Goal: Information Seeking & Learning: Learn about a topic

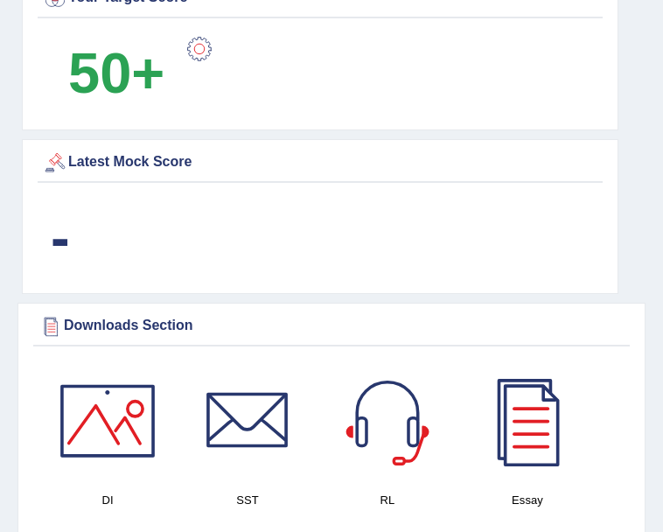
scroll to position [1303, 0]
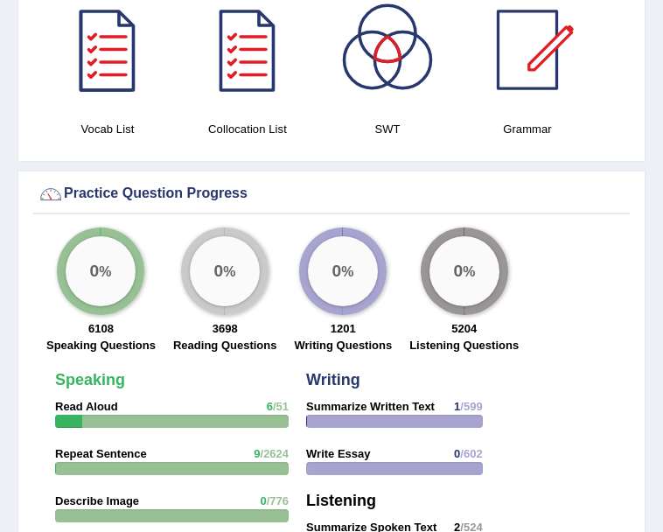
scroll to position [1834, 0]
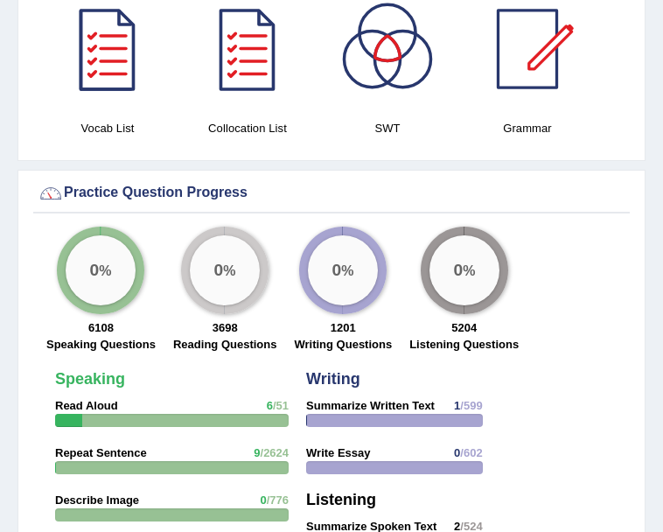
click at [162, 194] on div "Practice Question Progress" at bounding box center [332, 193] width 588 height 26
click at [86, 197] on div "Practice Question Progress" at bounding box center [332, 193] width 588 height 26
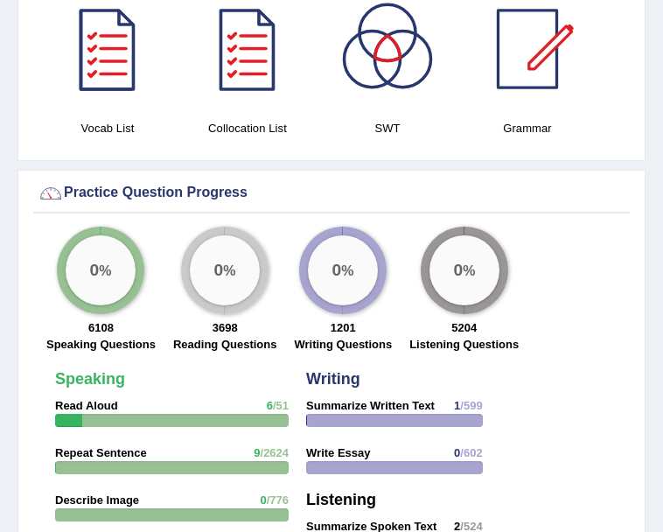
click at [86, 197] on div "Practice Question Progress" at bounding box center [332, 193] width 588 height 26
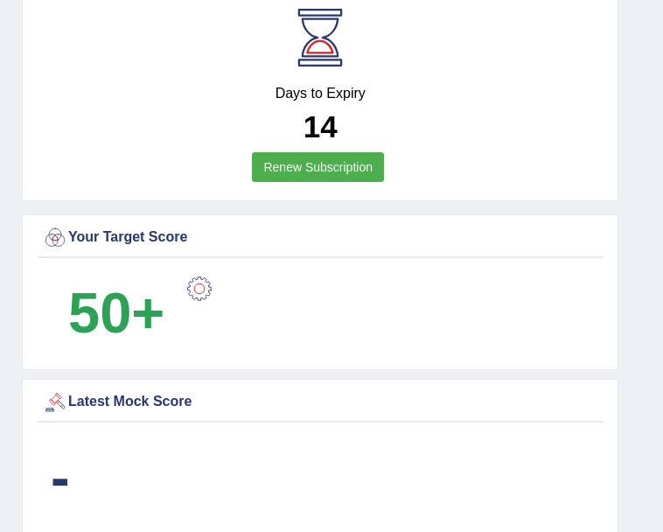
scroll to position [1062, 0]
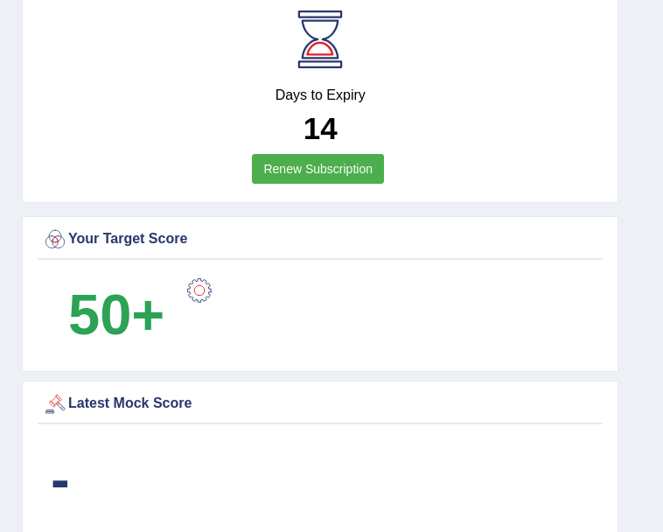
click at [164, 405] on div "Latest Mock Score" at bounding box center [320, 404] width 556 height 26
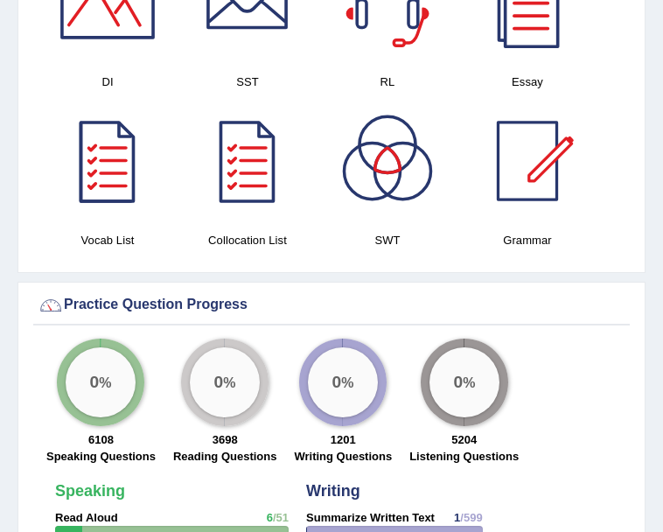
scroll to position [1722, 0]
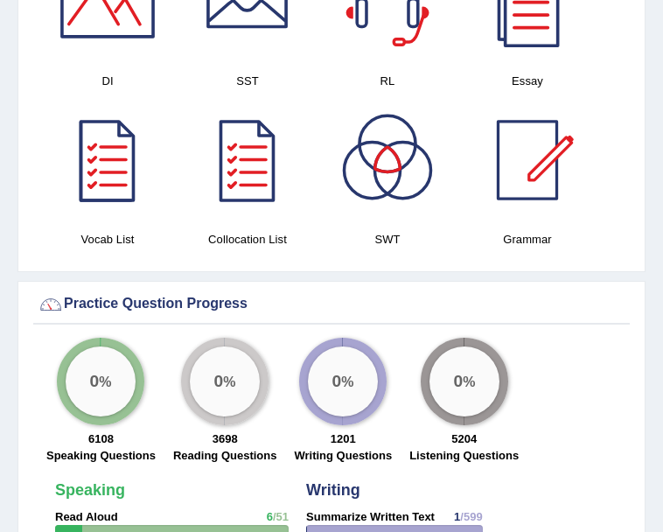
click at [94, 309] on div "Practice Question Progress" at bounding box center [332, 304] width 588 height 26
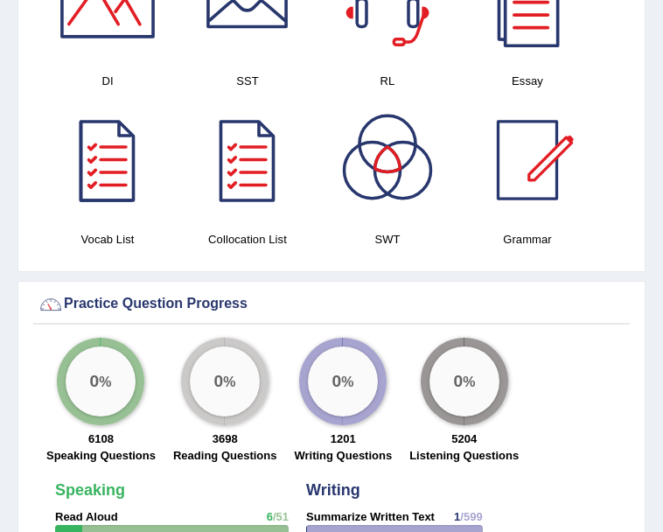
click at [94, 309] on div "Practice Question Progress" at bounding box center [332, 304] width 588 height 26
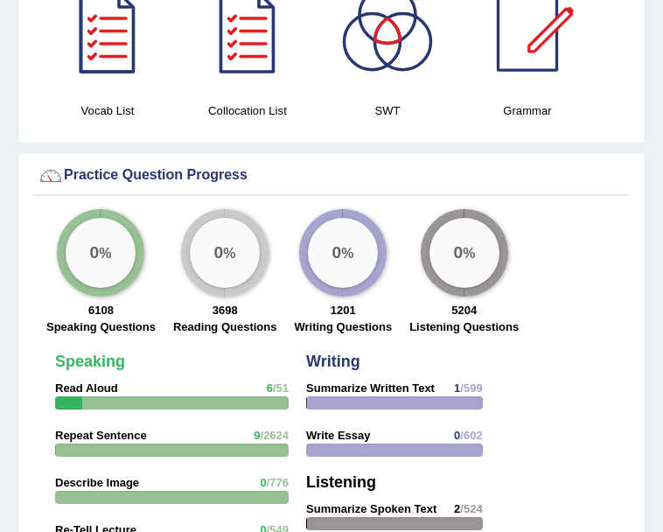
scroll to position [1849, 0]
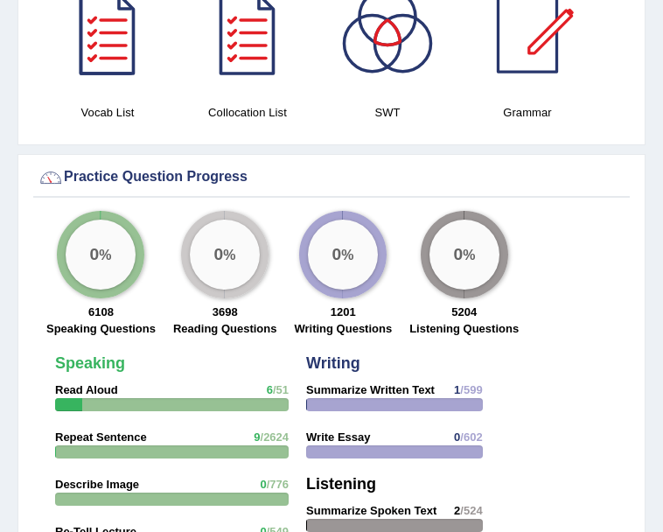
click at [94, 409] on div at bounding box center [172, 404] width 234 height 13
drag, startPoint x: 94, startPoint y: 409, endPoint x: 100, endPoint y: 430, distance: 21.9
click at [108, 402] on div at bounding box center [172, 404] width 234 height 13
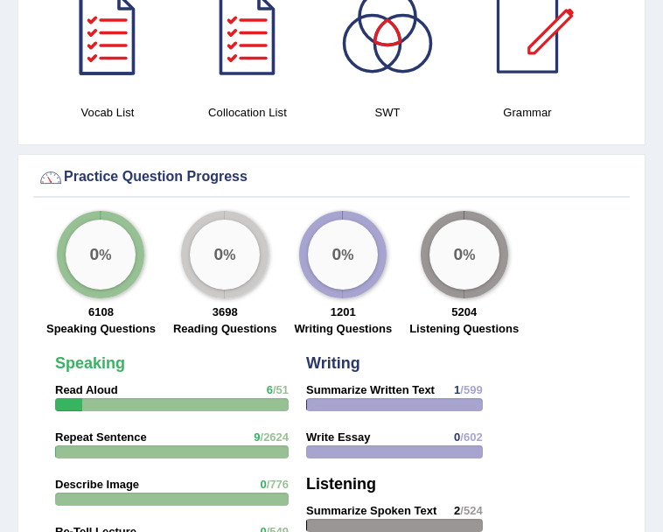
click at [108, 402] on div at bounding box center [172, 404] width 234 height 13
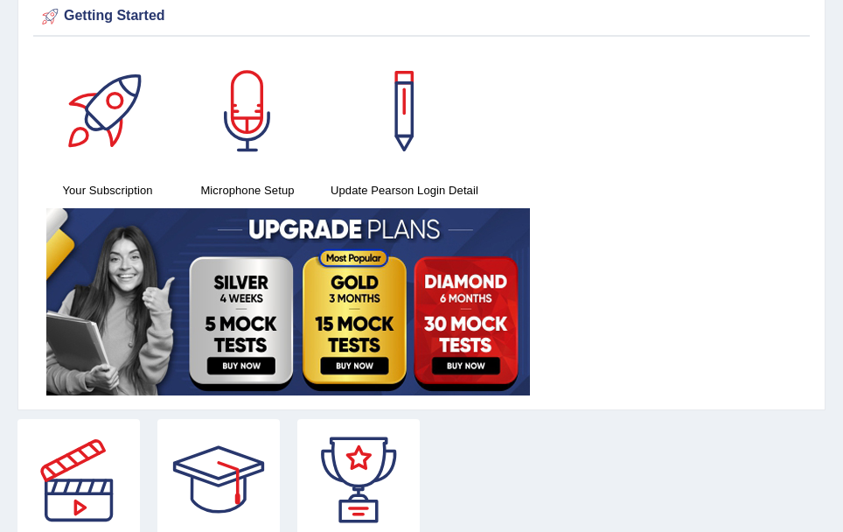
scroll to position [0, 0]
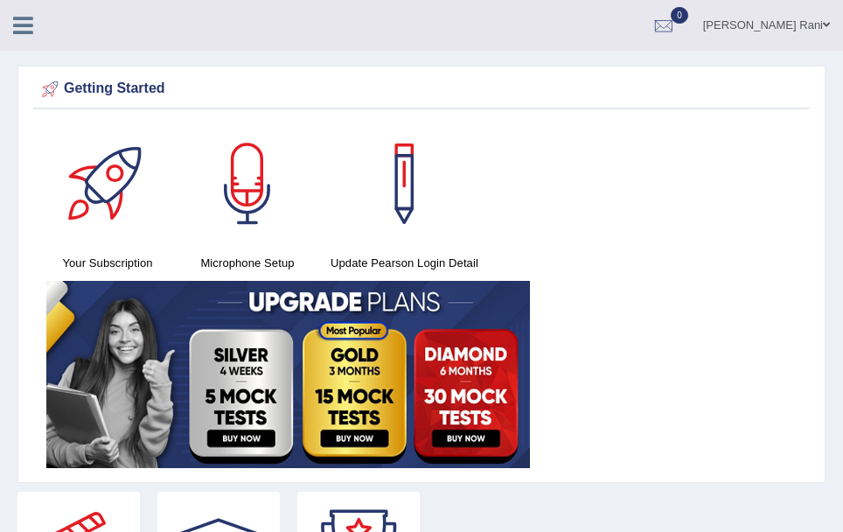
click at [145, 94] on div "Getting Started" at bounding box center [422, 89] width 768 height 26
click at [136, 89] on div "Getting Started" at bounding box center [422, 89] width 768 height 26
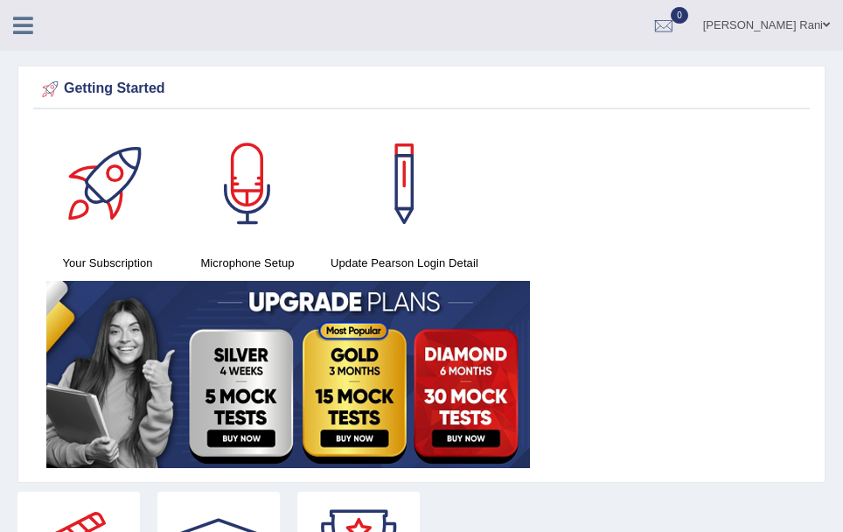
click at [136, 89] on div "Getting Started" at bounding box center [422, 89] width 768 height 26
click at [73, 86] on div "Getting Started" at bounding box center [422, 89] width 768 height 26
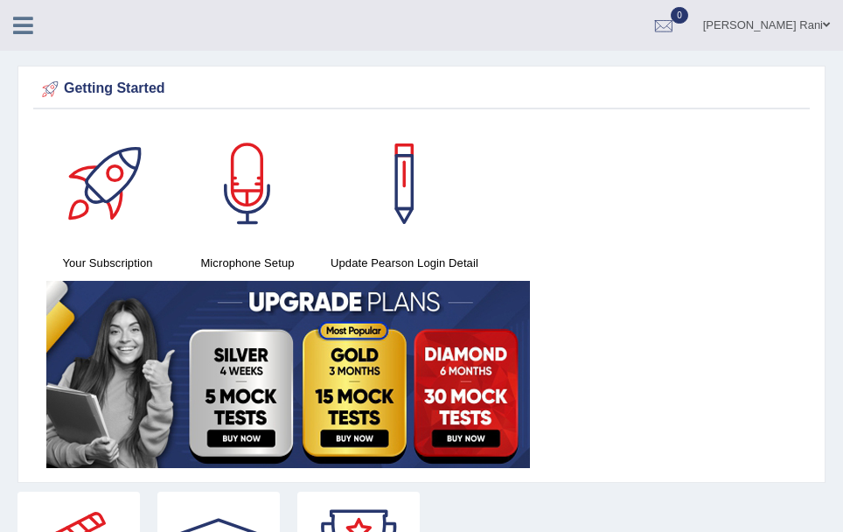
click at [73, 86] on div "Getting Started" at bounding box center [422, 89] width 768 height 26
click at [277, 196] on div at bounding box center [247, 183] width 122 height 122
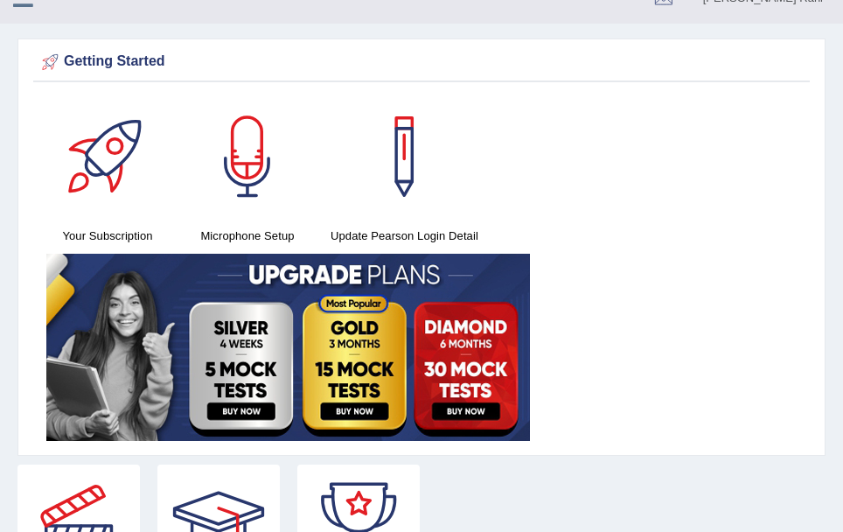
scroll to position [28, 0]
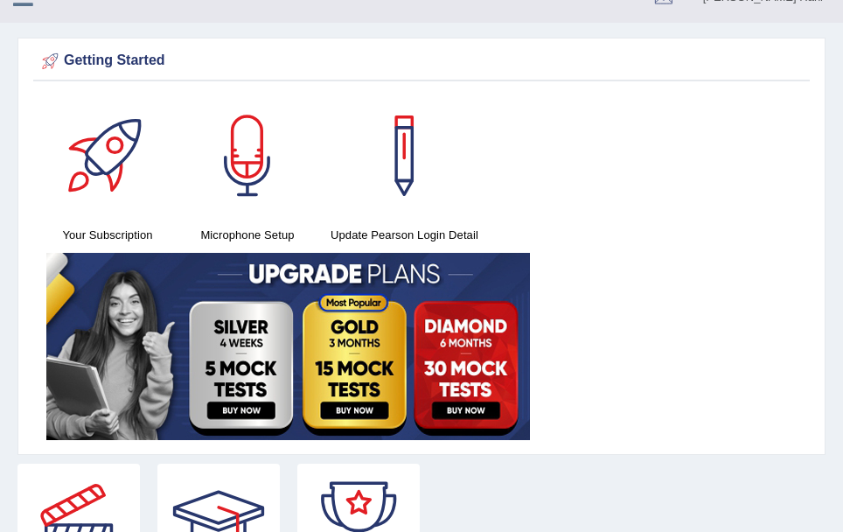
click at [269, 155] on div at bounding box center [247, 155] width 122 height 122
drag, startPoint x: 269, startPoint y: 155, endPoint x: 256, endPoint y: 163, distance: 14.6
click at [256, 163] on div at bounding box center [247, 155] width 122 height 122
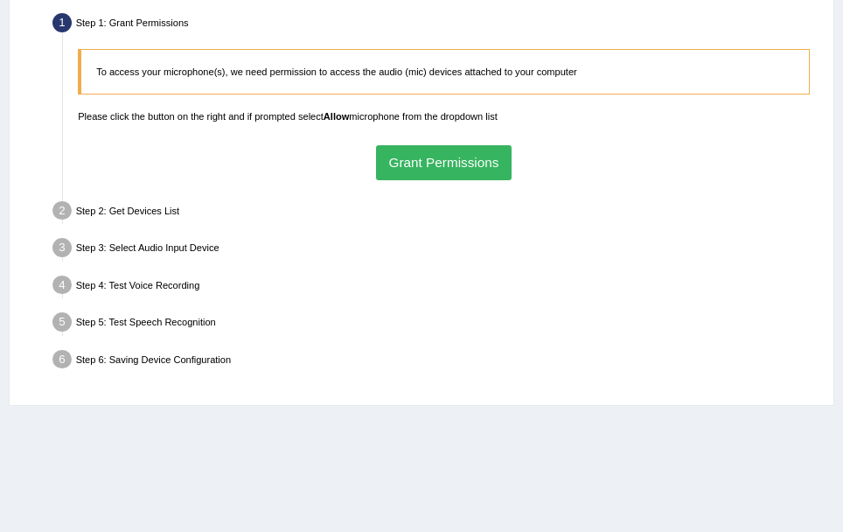
scroll to position [330, 0]
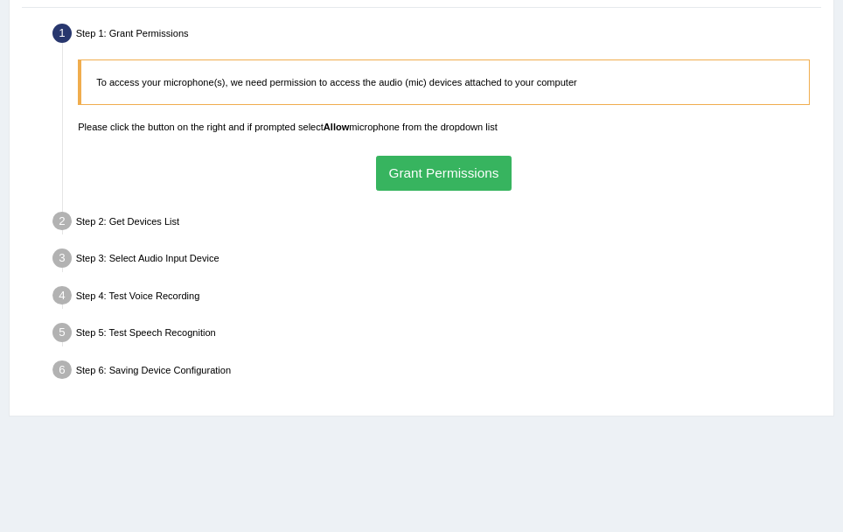
click at [427, 165] on button "Grant Permissions" at bounding box center [444, 173] width 136 height 34
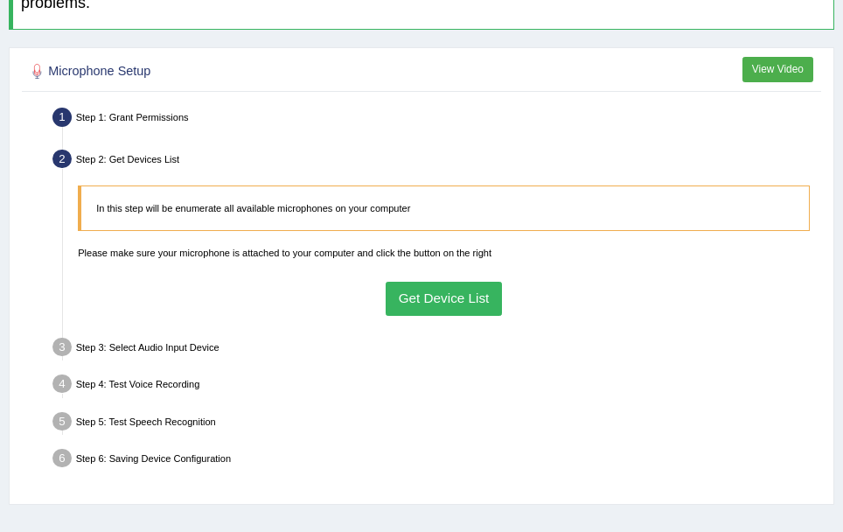
scroll to position [277, 0]
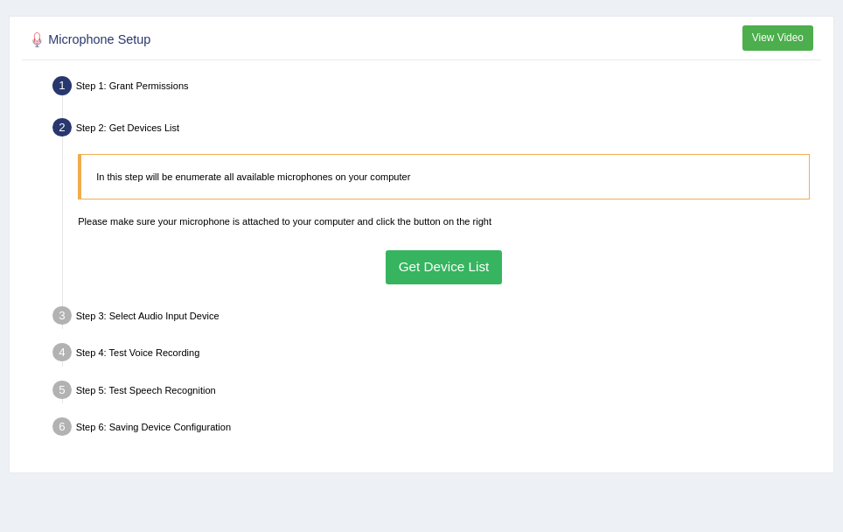
click at [451, 254] on button "Get Device List" at bounding box center [444, 267] width 116 height 34
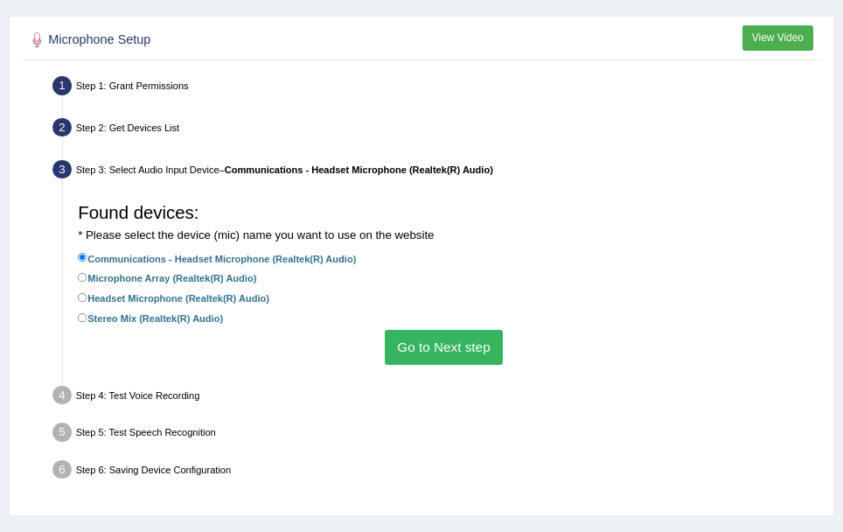
click at [465, 353] on button "Go to Next step" at bounding box center [444, 347] width 118 height 34
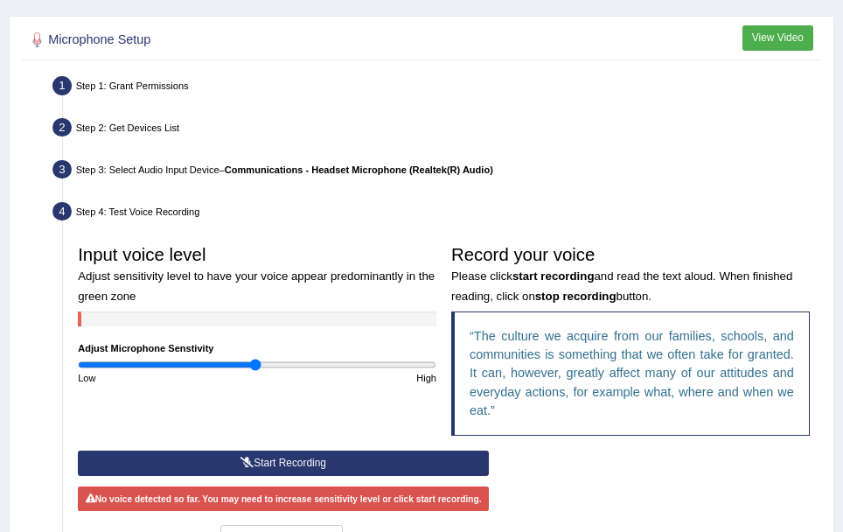
click at [359, 472] on button "Start Recording" at bounding box center [283, 463] width 411 height 25
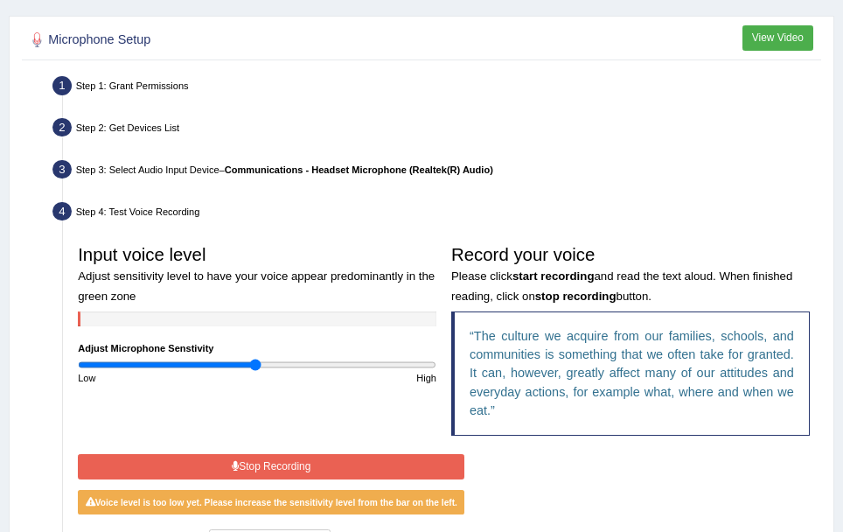
click at [359, 472] on button "Stop Recording" at bounding box center [271, 466] width 387 height 25
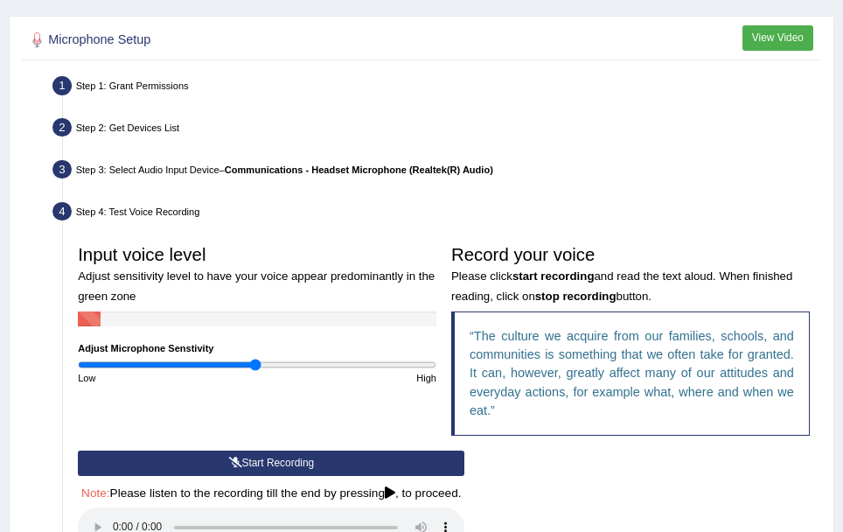
click at [359, 472] on div "Start Recording Stop Recording Note: Please listen to the recording till the en…" at bounding box center [272, 541] width 402 height 180
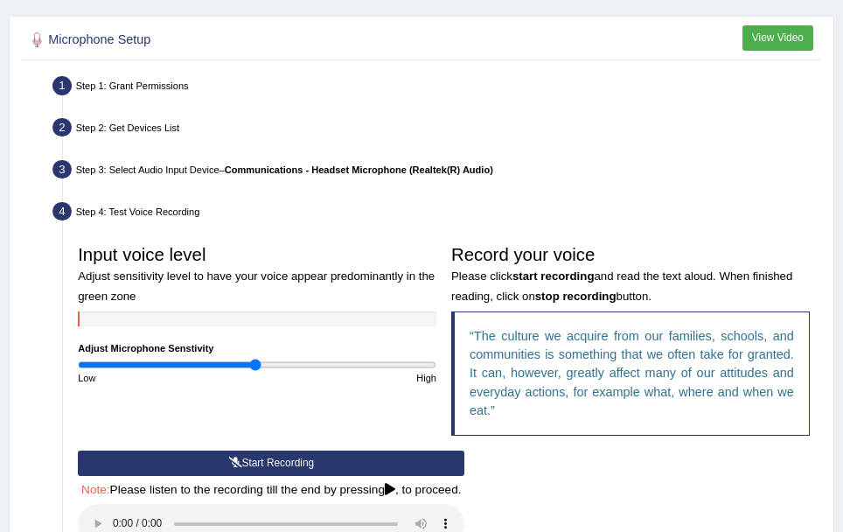
click at [310, 469] on button "Start Recording" at bounding box center [271, 463] width 387 height 25
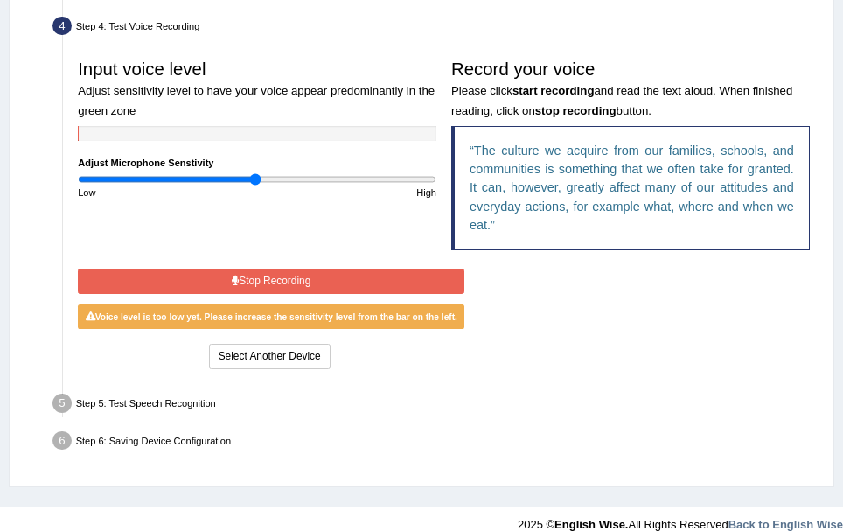
scroll to position [427, 0]
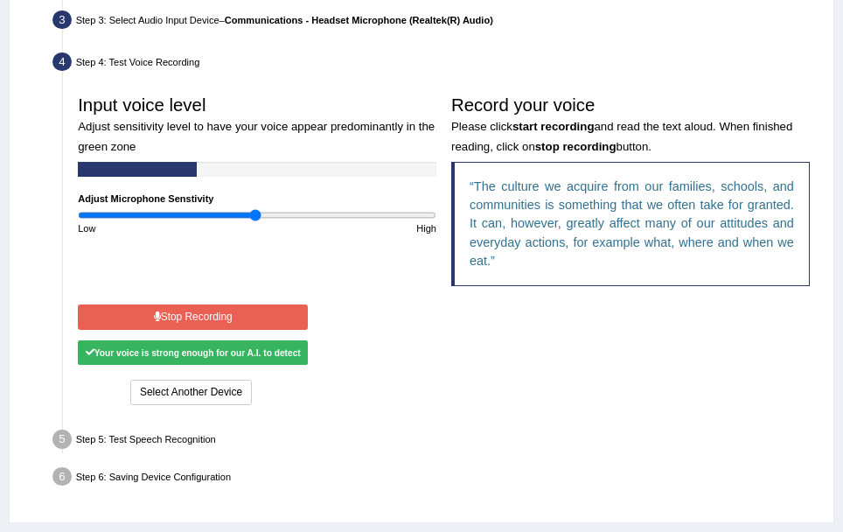
click at [248, 324] on button "Stop Recording" at bounding box center [193, 316] width 230 height 25
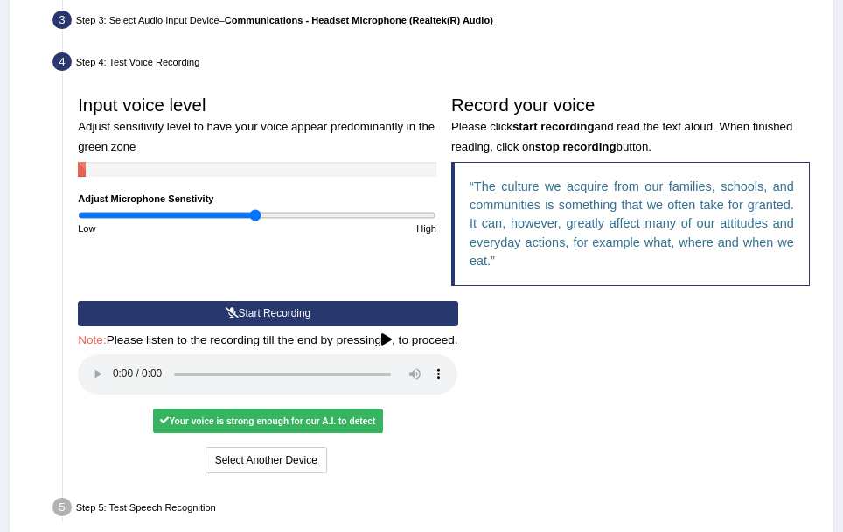
click at [232, 306] on button "Start Recording" at bounding box center [268, 313] width 380 height 25
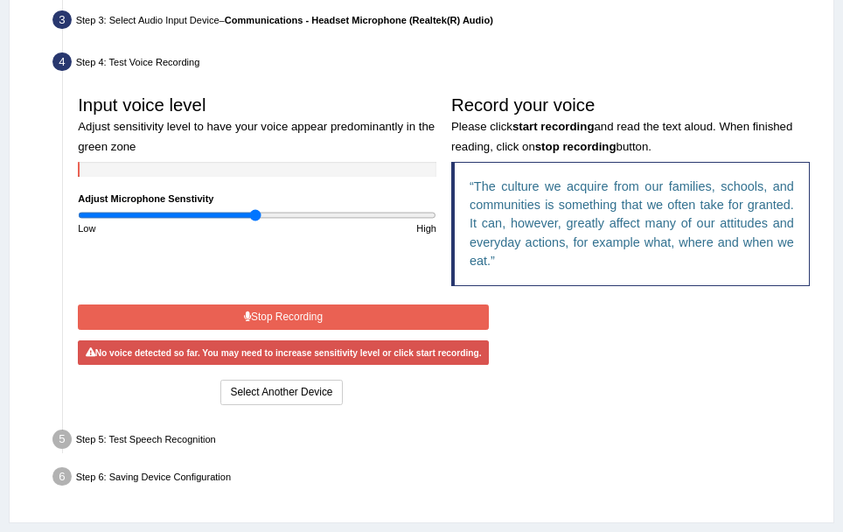
click at [232, 306] on button "Stop Recording" at bounding box center [283, 316] width 411 height 25
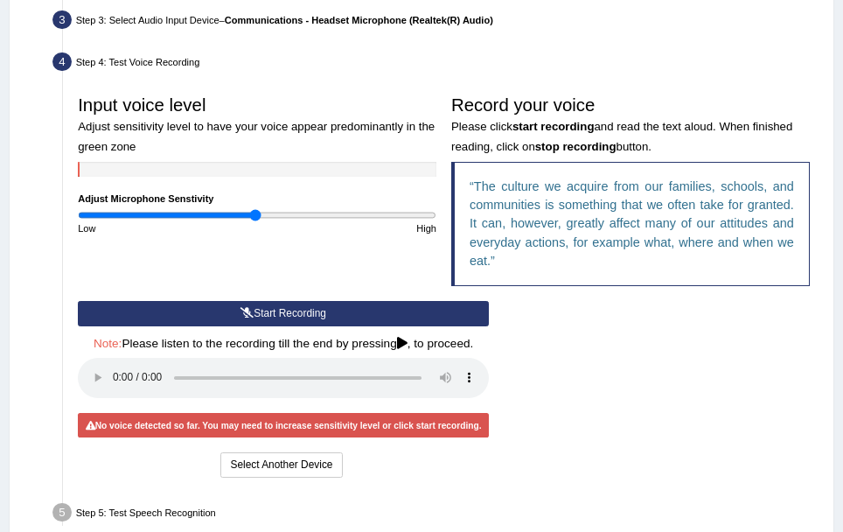
click at [232, 306] on div "Start Recording Stop Recording Note: Please listen to the recording till the en…" at bounding box center [284, 391] width 426 height 180
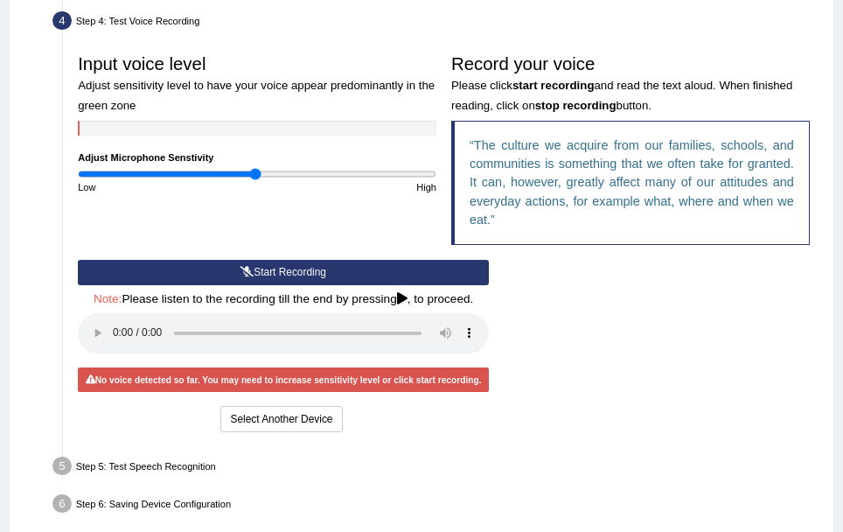
scroll to position [469, 0]
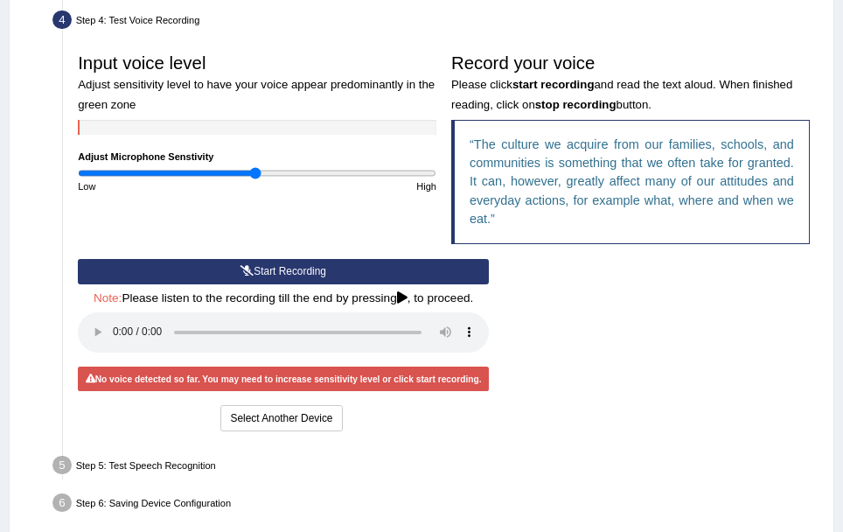
click at [254, 179] on div "Low" at bounding box center [164, 186] width 186 height 14
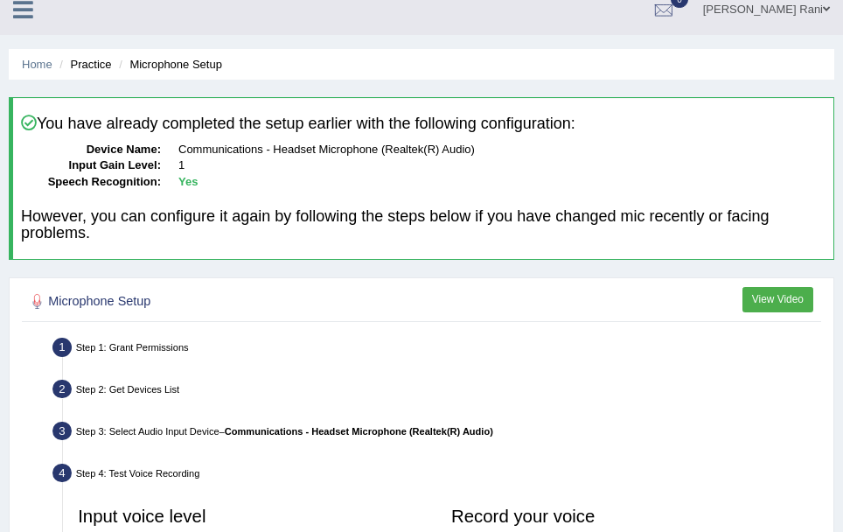
scroll to position [0, 0]
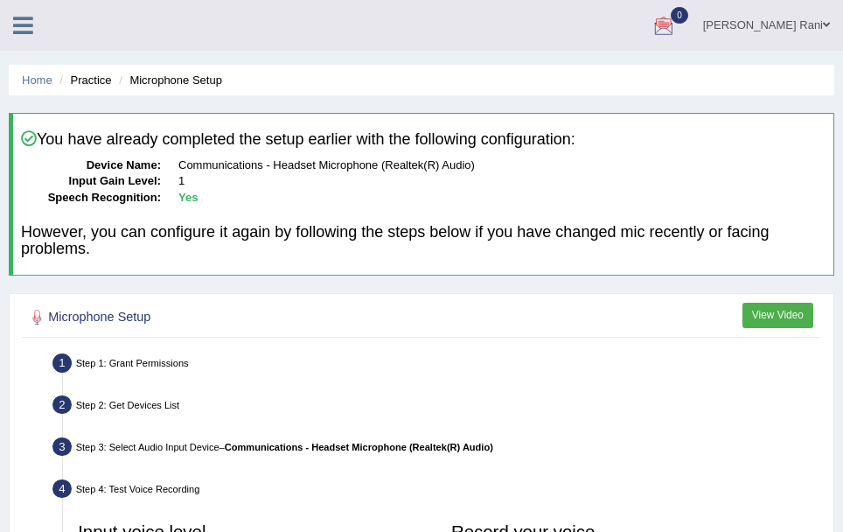
click at [102, 87] on li "Practice" at bounding box center [83, 80] width 56 height 17
click at [101, 87] on li "Practice" at bounding box center [83, 80] width 56 height 17
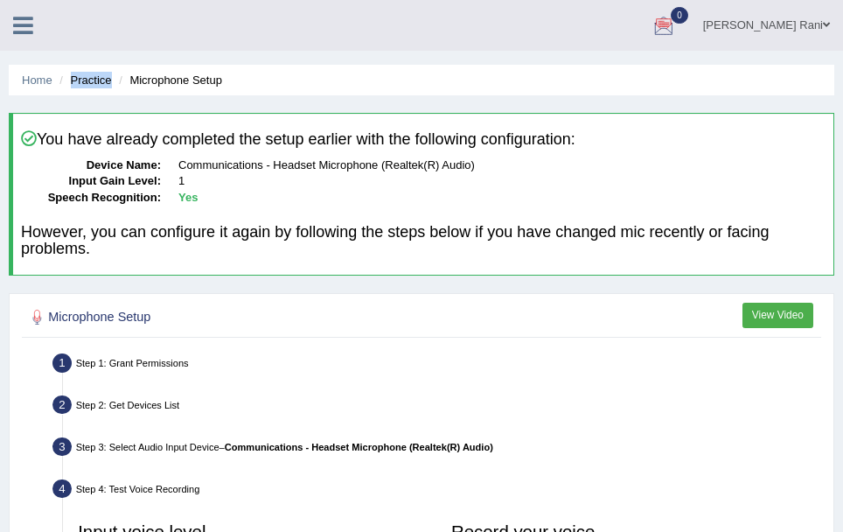
click at [101, 87] on li "Practice" at bounding box center [83, 80] width 56 height 17
drag, startPoint x: 101, startPoint y: 87, endPoint x: 80, endPoint y: 87, distance: 20.1
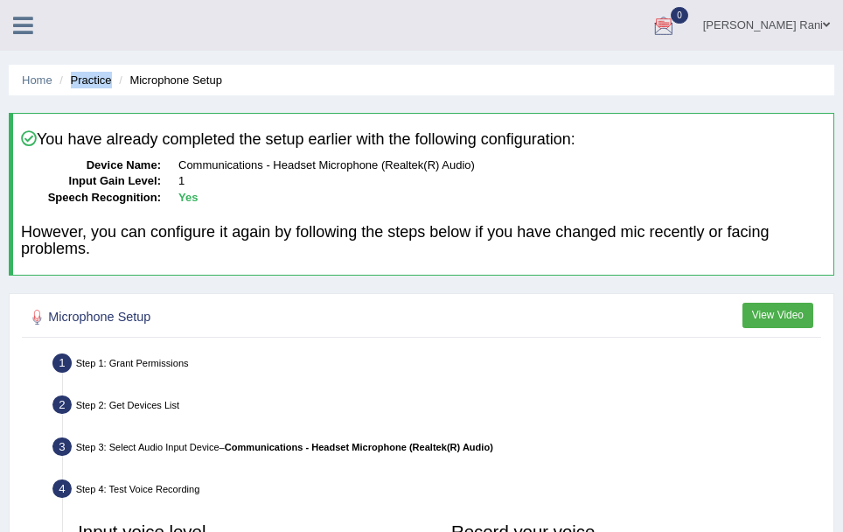
click at [80, 87] on li "Practice" at bounding box center [83, 80] width 56 height 17
drag, startPoint x: 80, startPoint y: 87, endPoint x: 66, endPoint y: 85, distance: 15.1
click at [66, 85] on li "Practice" at bounding box center [83, 80] width 56 height 17
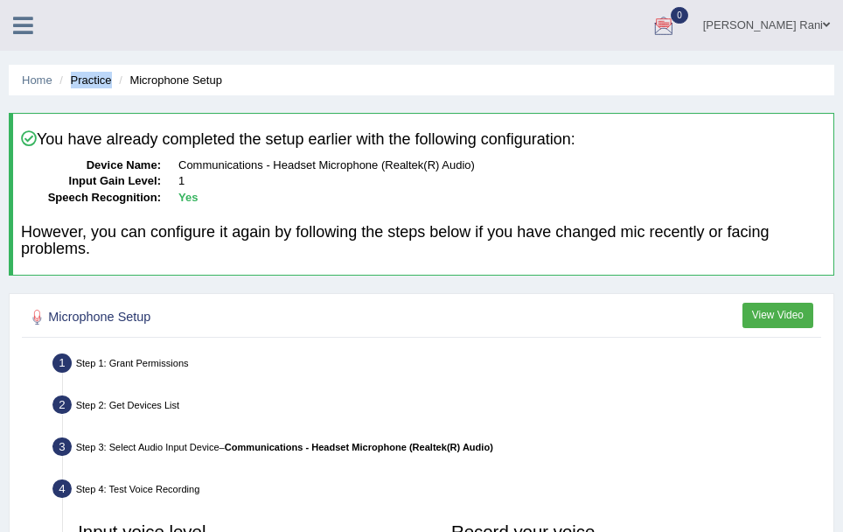
click at [66, 85] on li "Practice" at bounding box center [83, 80] width 56 height 17
drag, startPoint x: 66, startPoint y: 85, endPoint x: 26, endPoint y: 78, distance: 40.0
click at [26, 78] on link "Home" at bounding box center [37, 79] width 31 height 13
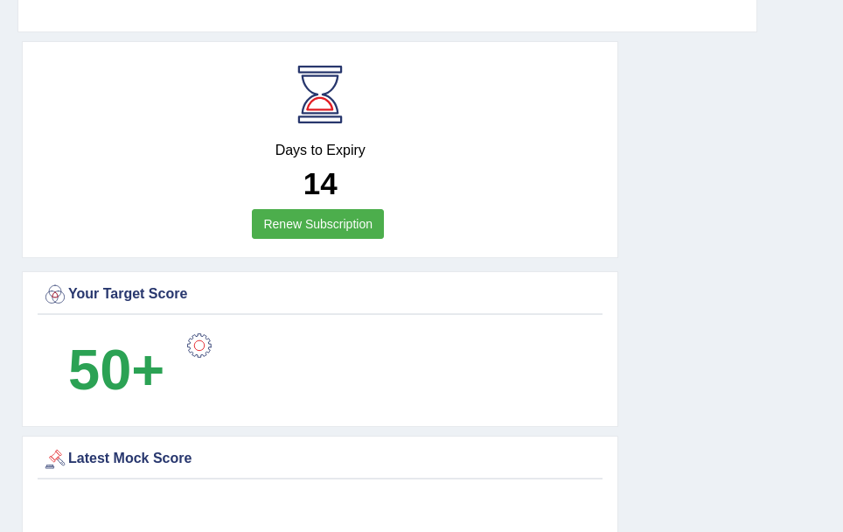
scroll to position [1008, 0]
click at [291, 234] on link "Renew Subscription" at bounding box center [318, 223] width 132 height 30
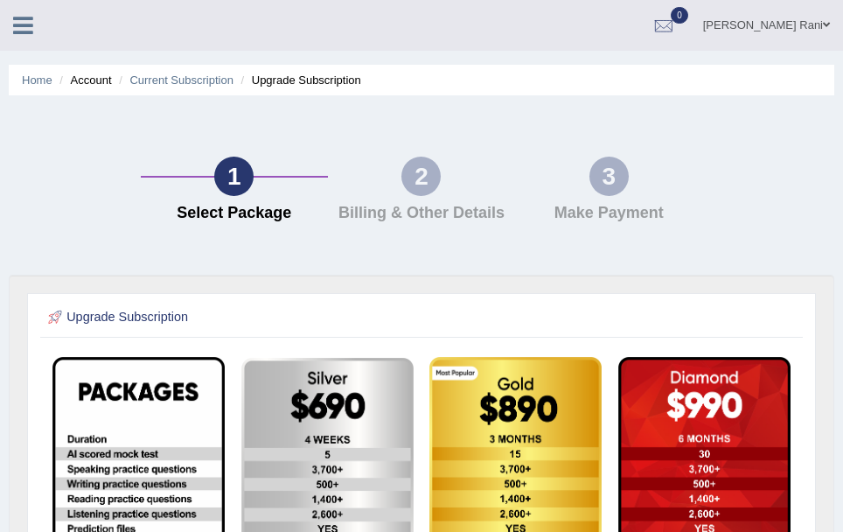
click at [24, 30] on icon at bounding box center [23, 25] width 20 height 23
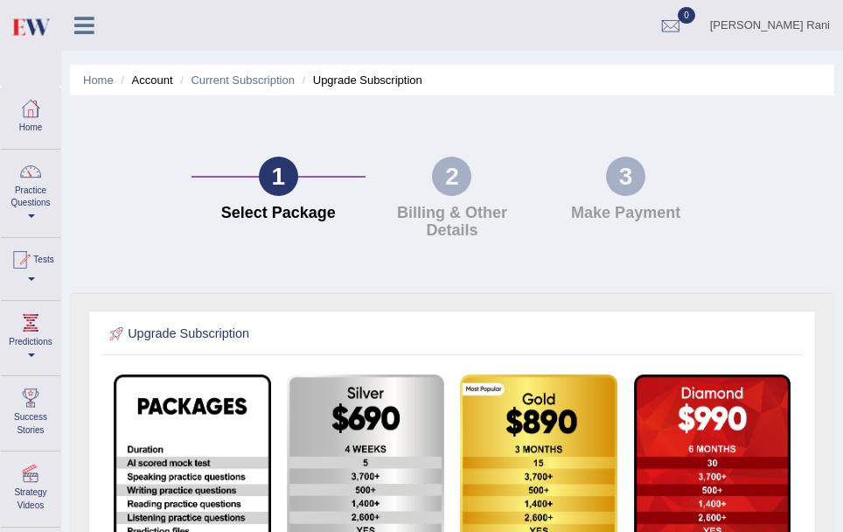
click at [24, 30] on img at bounding box center [29, 27] width 39 height 36
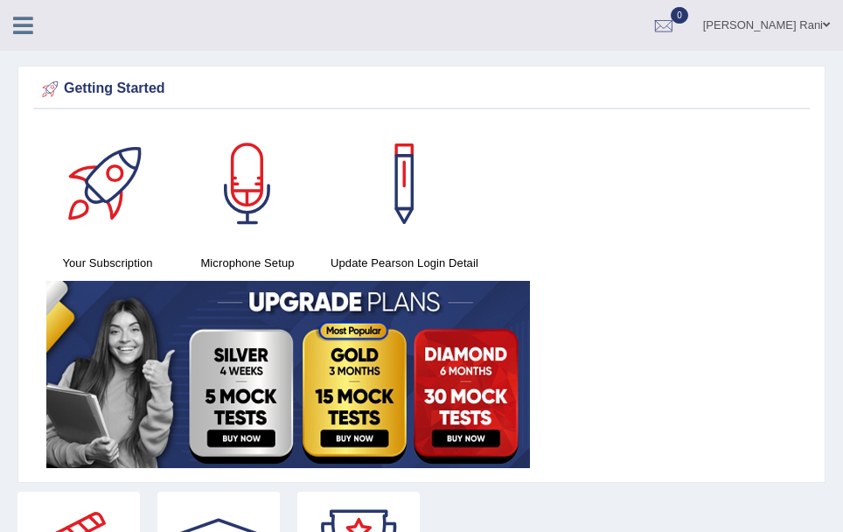
drag, startPoint x: 0, startPoint y: 0, endPoint x: 27, endPoint y: 118, distance: 121.2
click at [27, 118] on div "Getting Started Your Subscription Microphone Setup Update Pearson Login Detail ×" at bounding box center [421, 274] width 808 height 417
click at [17, 21] on icon at bounding box center [23, 25] width 20 height 23
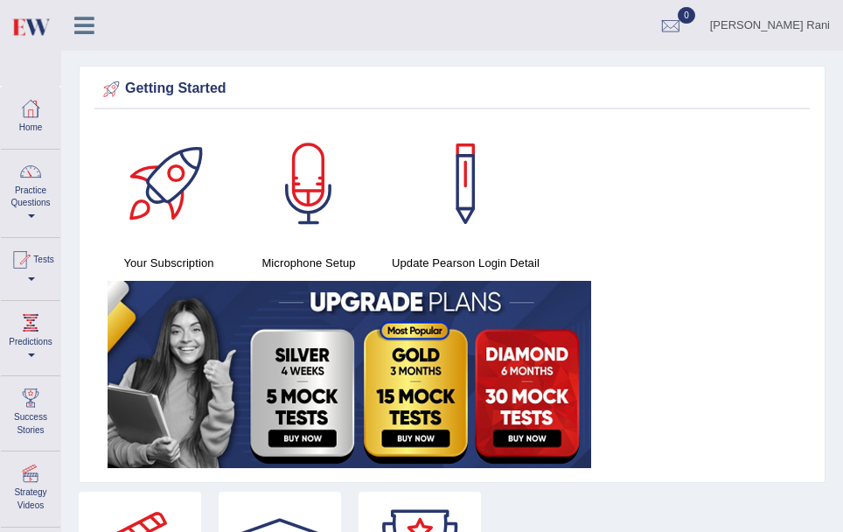
click at [33, 192] on link "Practice Questions" at bounding box center [30, 191] width 59 height 82
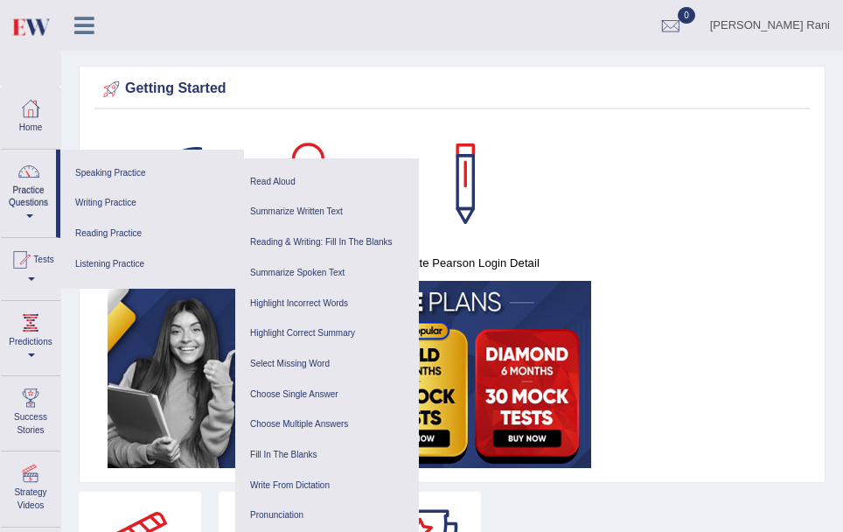
click at [33, 192] on link "Practice Questions" at bounding box center [28, 191] width 55 height 82
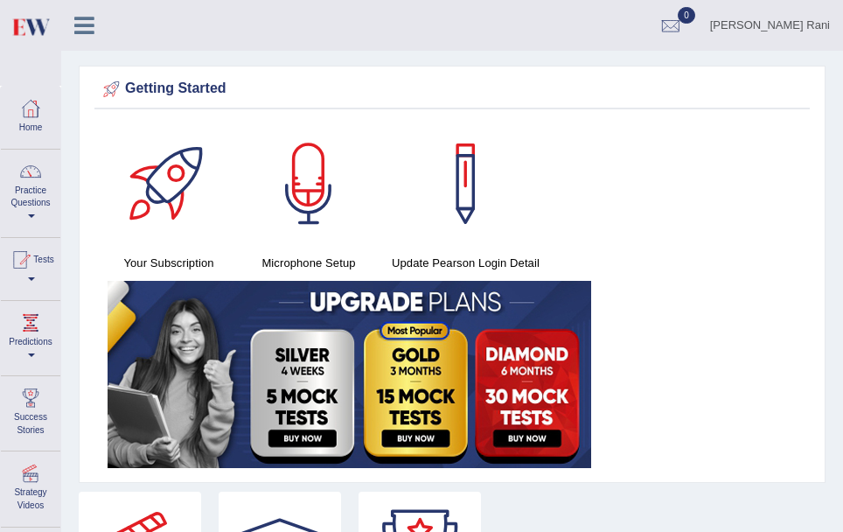
click at [33, 192] on link "Practice Questions" at bounding box center [30, 191] width 59 height 82
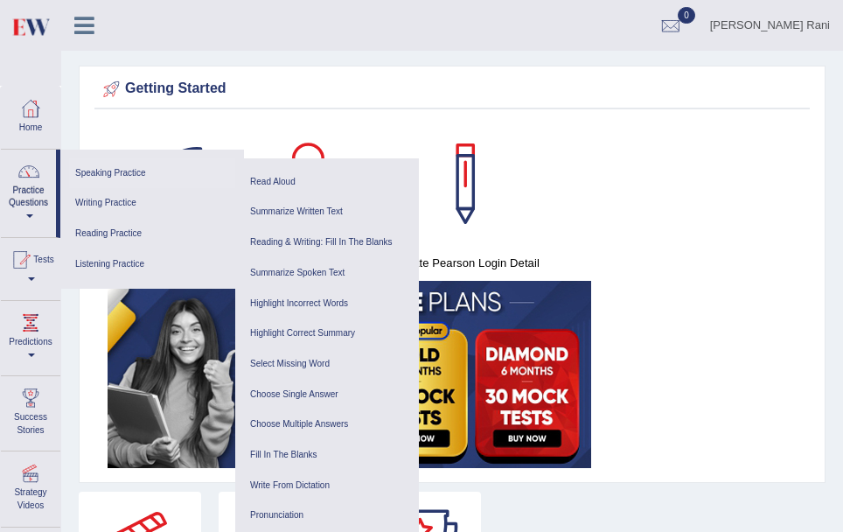
click at [129, 177] on link "Speaking Practice" at bounding box center [152, 173] width 166 height 31
click at [129, 171] on link "Speaking Practice" at bounding box center [152, 173] width 166 height 31
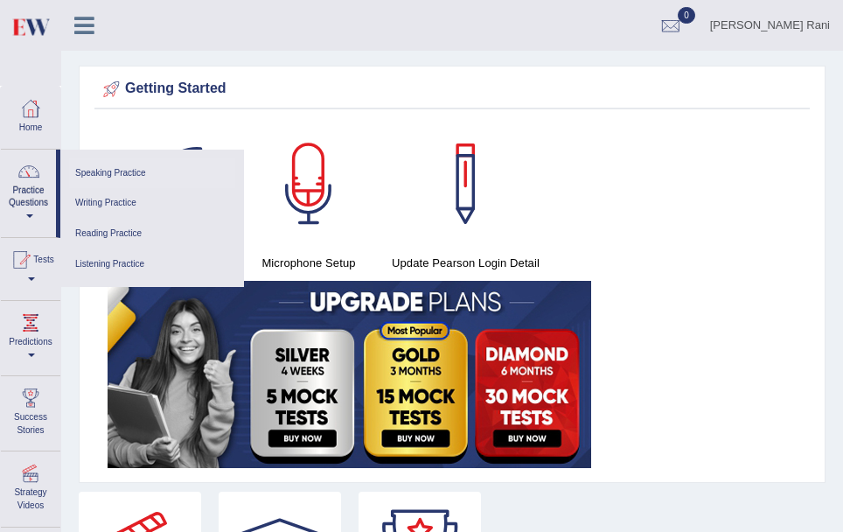
click at [129, 171] on link "Speaking Practice" at bounding box center [152, 173] width 166 height 31
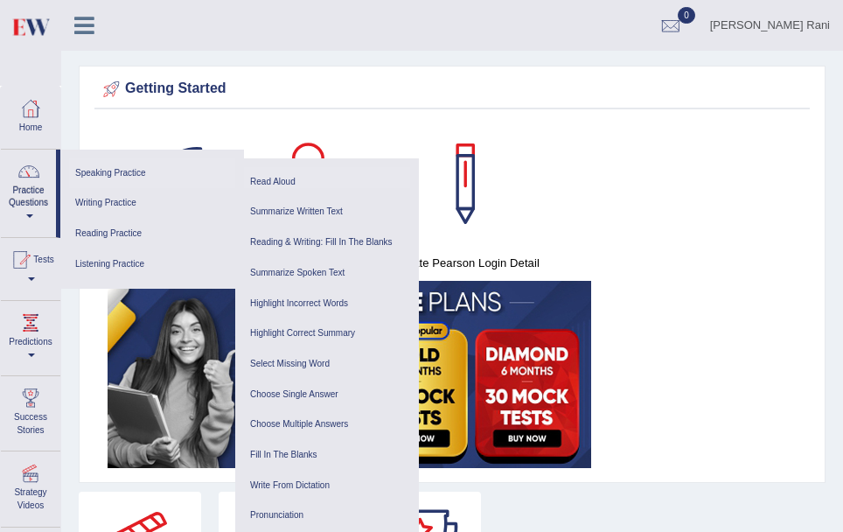
click at [264, 178] on link "Read Aloud" at bounding box center [327, 182] width 166 height 31
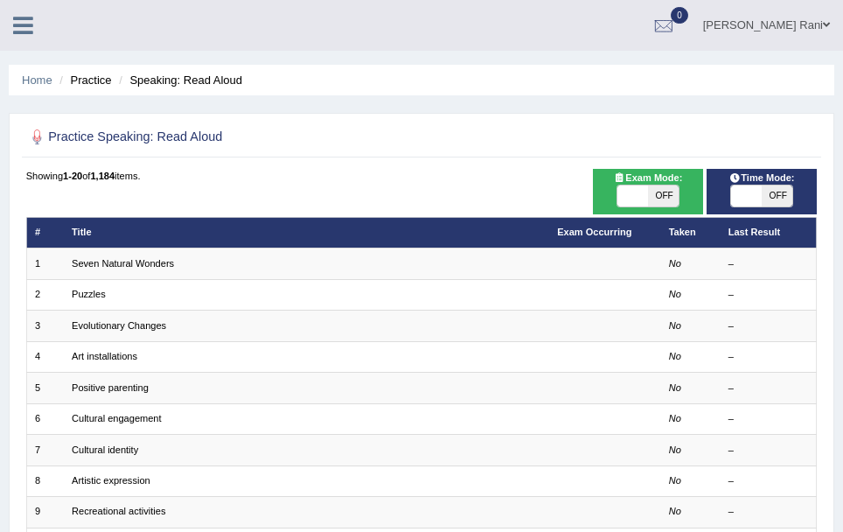
click at [654, 190] on span "OFF" at bounding box center [663, 195] width 31 height 21
checkbox input "true"
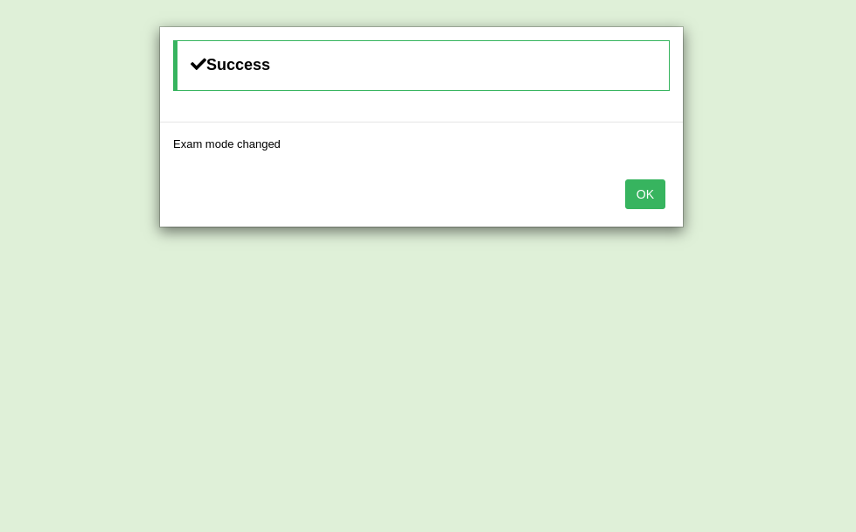
click at [654, 190] on button "OK" at bounding box center [645, 194] width 40 height 30
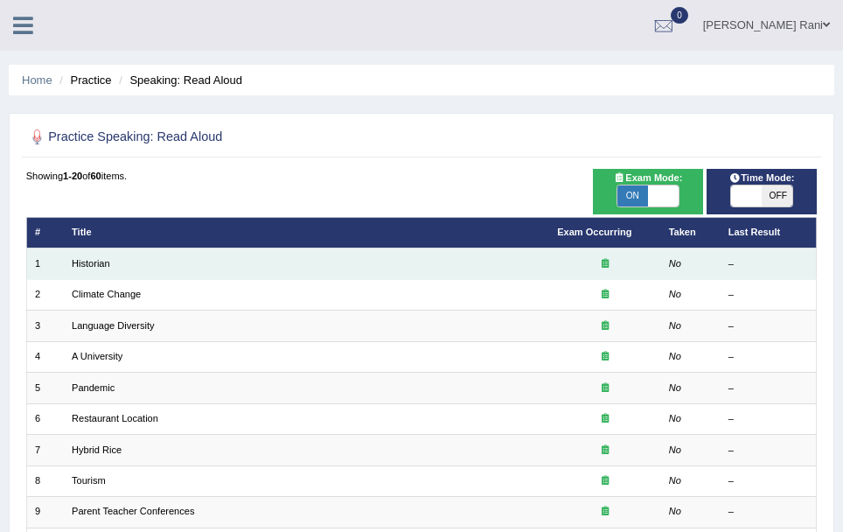
click at [143, 248] on td "Historian" at bounding box center [307, 263] width 486 height 31
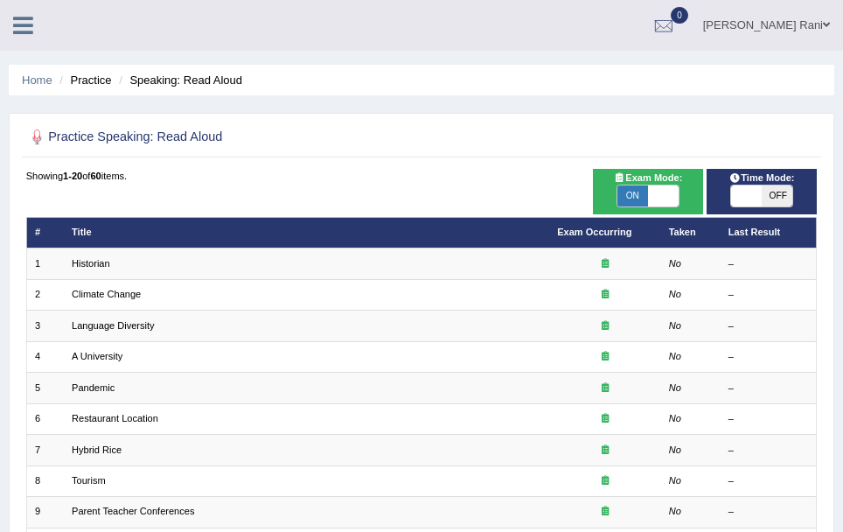
click at [83, 223] on th "Title" at bounding box center [307, 232] width 486 height 31
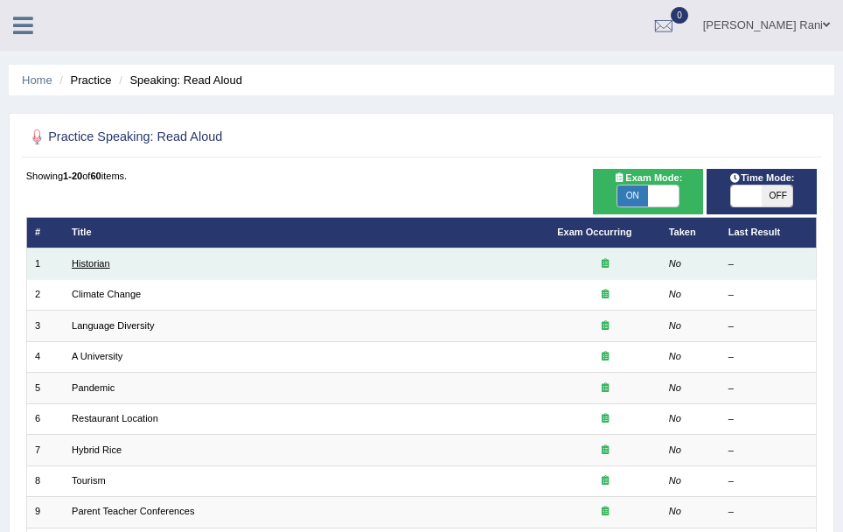
click at [74, 263] on link "Historian" at bounding box center [91, 263] width 38 height 10
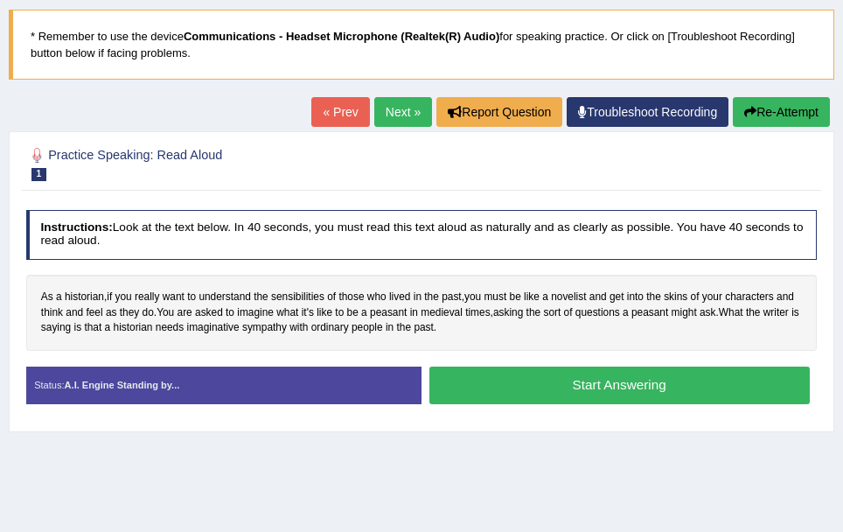
scroll to position [113, 0]
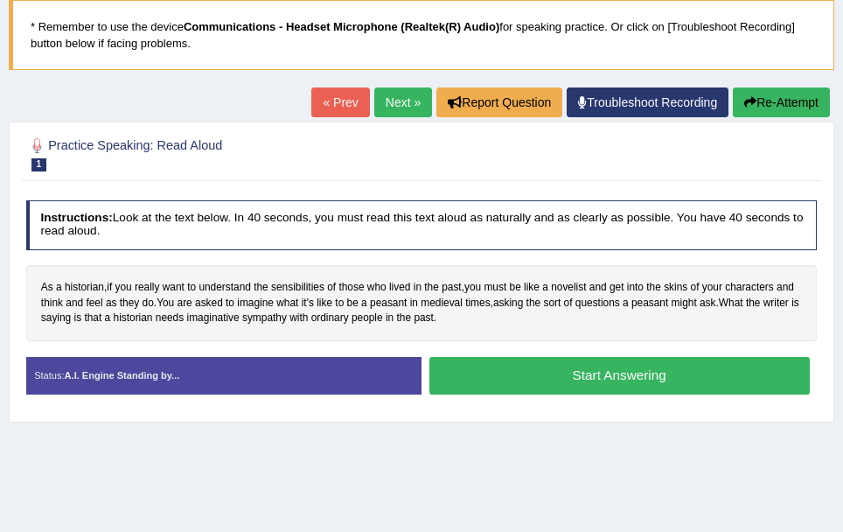
click at [535, 387] on button "Start Answering" at bounding box center [620, 376] width 381 height 38
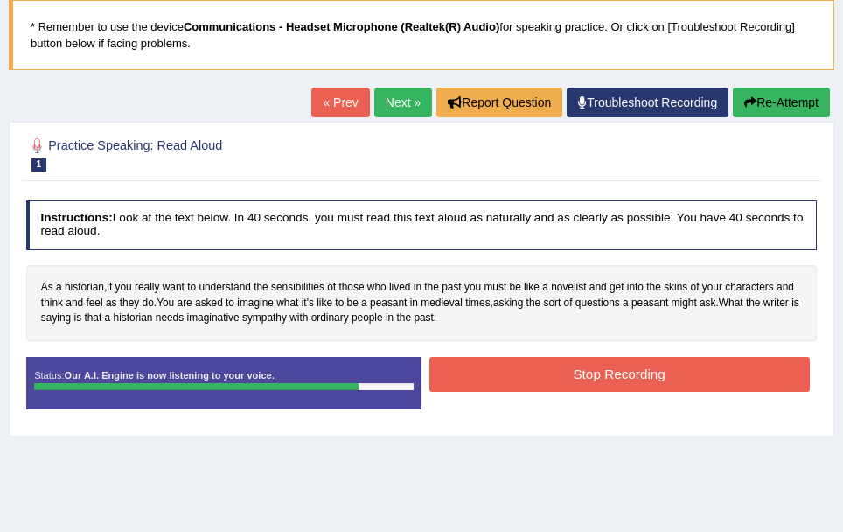
click at [535, 387] on button "Stop Recording" at bounding box center [620, 374] width 381 height 34
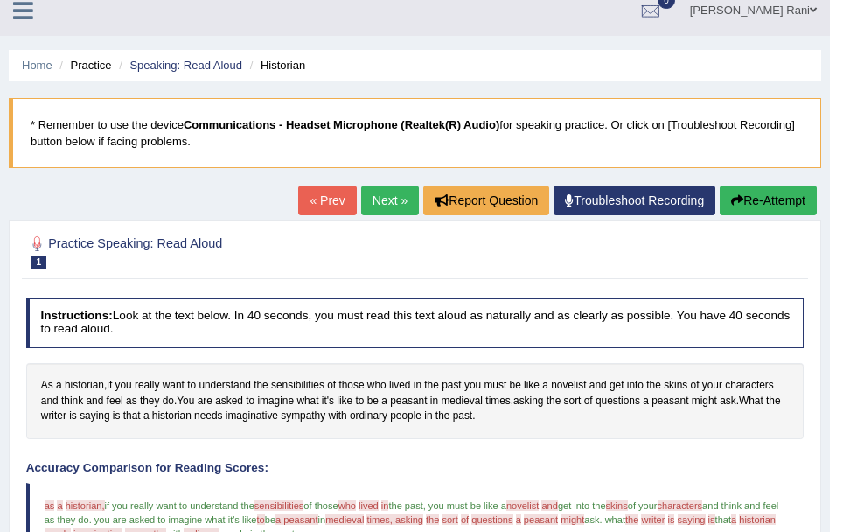
scroll to position [0, 0]
